Goal: Understand process/instructions: Learn how to perform a task or action

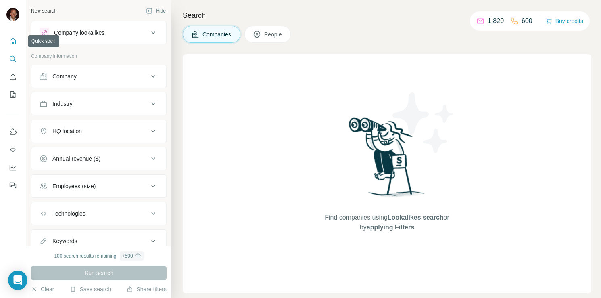
click at [14, 46] on button "Quick start" at bounding box center [12, 41] width 13 height 15
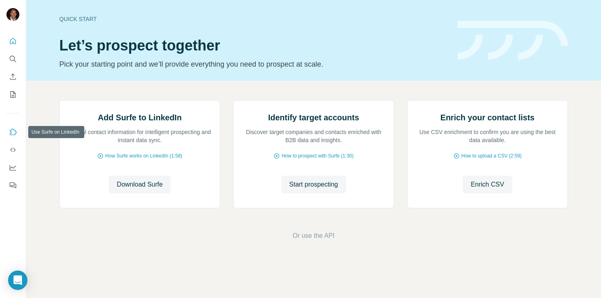
click at [13, 132] on icon "Use Surfe on LinkedIn" at bounding box center [13, 132] width 8 height 8
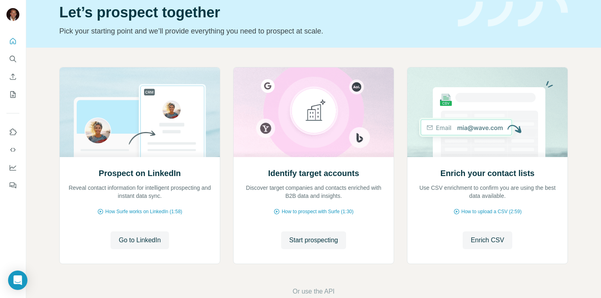
scroll to position [42, 0]
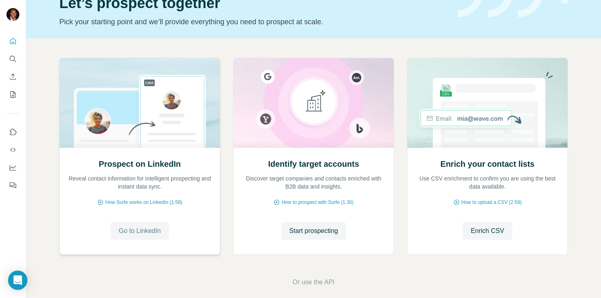
click at [149, 229] on span "Go to LinkedIn" at bounding box center [140, 231] width 42 height 10
